Goal: Information Seeking & Learning: Learn about a topic

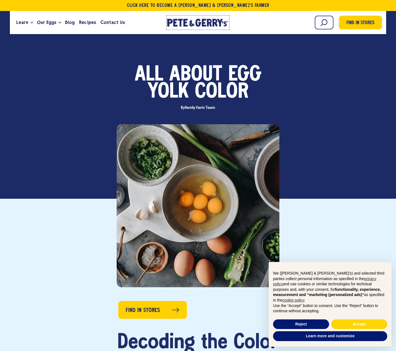
click at [210, 19] on icon at bounding box center [209, 23] width 5 height 8
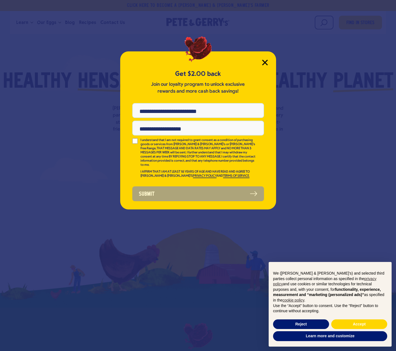
click at [263, 61] on icon "Close Modal" at bounding box center [265, 62] width 5 height 5
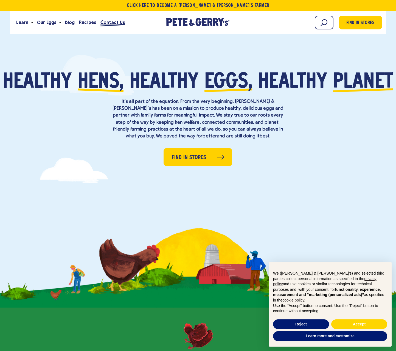
click at [112, 21] on span "Contact Us" at bounding box center [113, 22] width 24 height 7
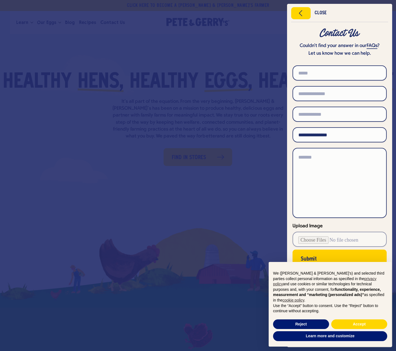
click at [218, 261] on div at bounding box center [198, 175] width 396 height 351
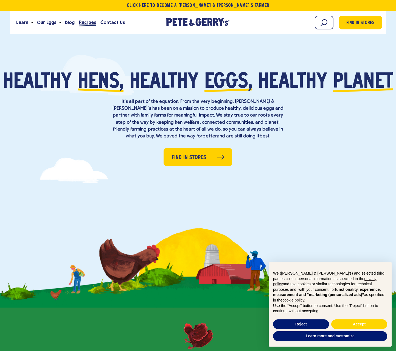
click at [88, 20] on span "Recipes" at bounding box center [87, 22] width 17 height 7
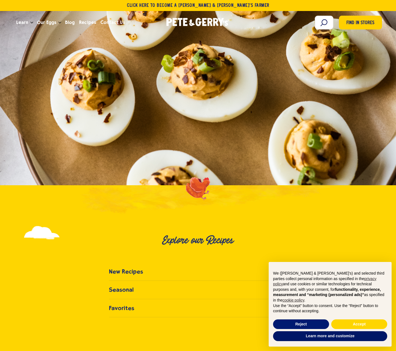
scroll to position [165, 0]
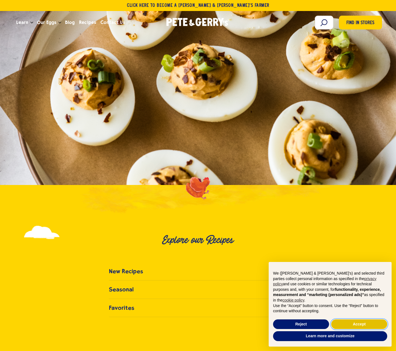
click at [366, 323] on button "Accept" at bounding box center [360, 324] width 56 height 10
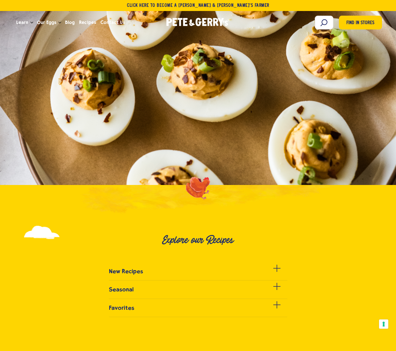
click at [278, 304] on ul "New Recipes" at bounding box center [198, 292] width 396 height 49
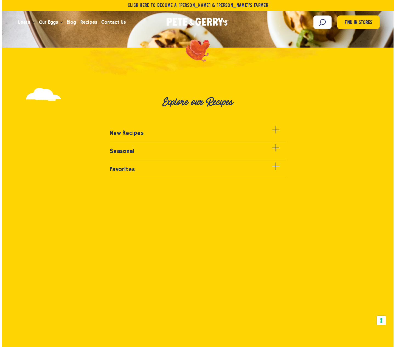
scroll to position [302, 0]
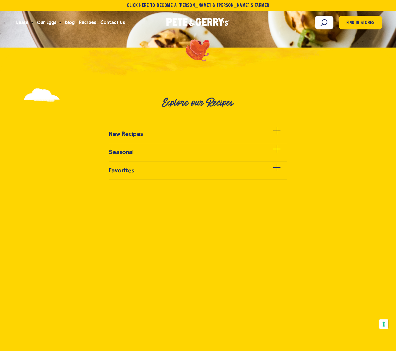
click at [277, 166] on ul "New Recipes" at bounding box center [198, 154] width 396 height 49
click at [133, 170] on h3 "Favorites" at bounding box center [121, 170] width 25 height 7
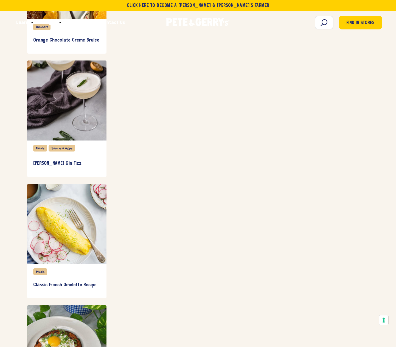
scroll to position [1538, 0]
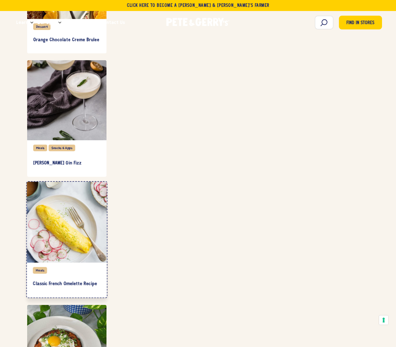
click at [71, 234] on div "item" at bounding box center [67, 222] width 80 height 81
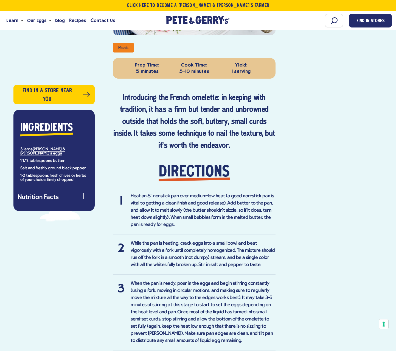
scroll to position [220, 0]
